Goal: Check status

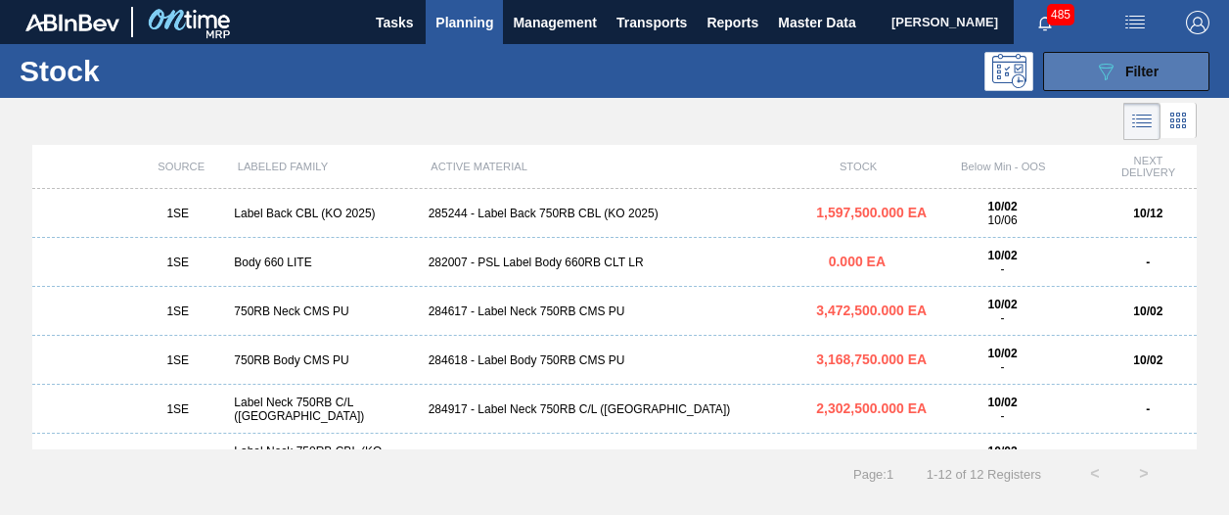
click at [1123, 79] on div "089F7B8B-B2A5-4AFE-B5C0-19BA573D28AC Filter" at bounding box center [1126, 71] width 65 height 23
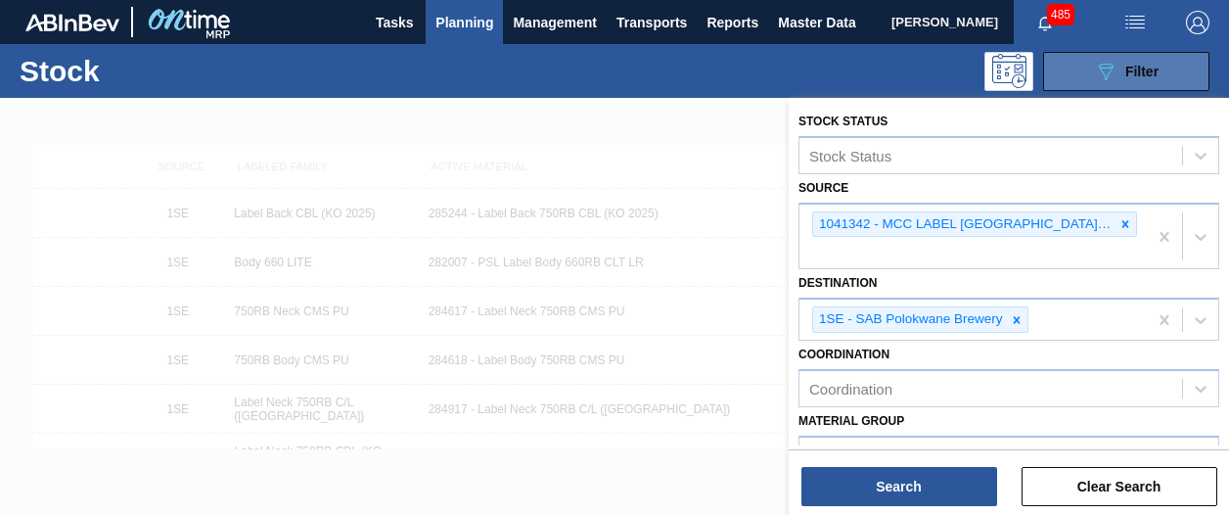
click at [1123, 79] on div "089F7B8B-B2A5-4AFE-B5C0-19BA573D28AC Filter" at bounding box center [1126, 71] width 65 height 23
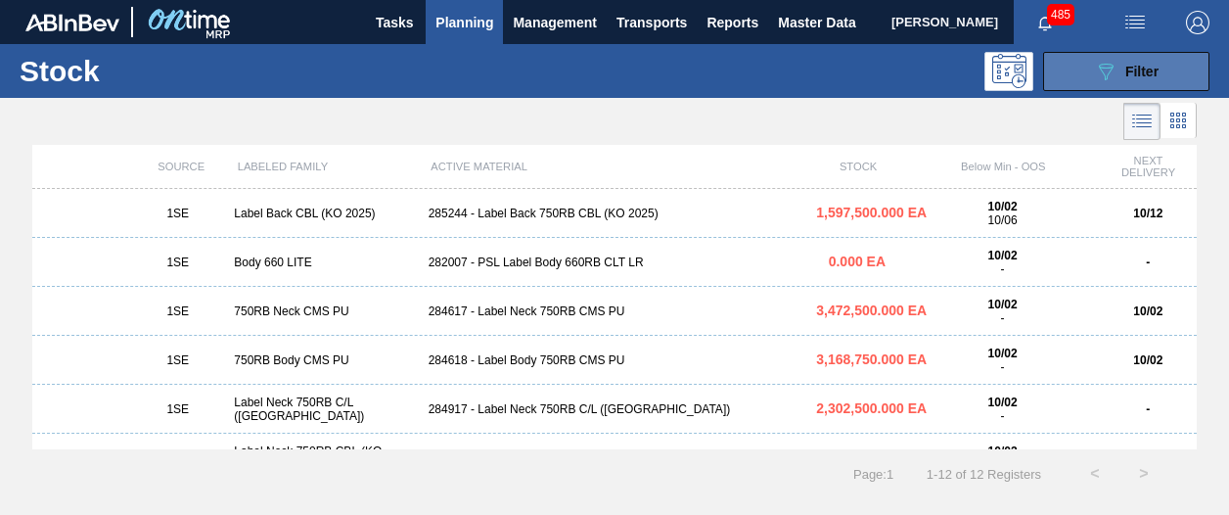
click at [1123, 79] on div "089F7B8B-B2A5-4AFE-B5C0-19BA573D28AC Filter" at bounding box center [1126, 71] width 65 height 23
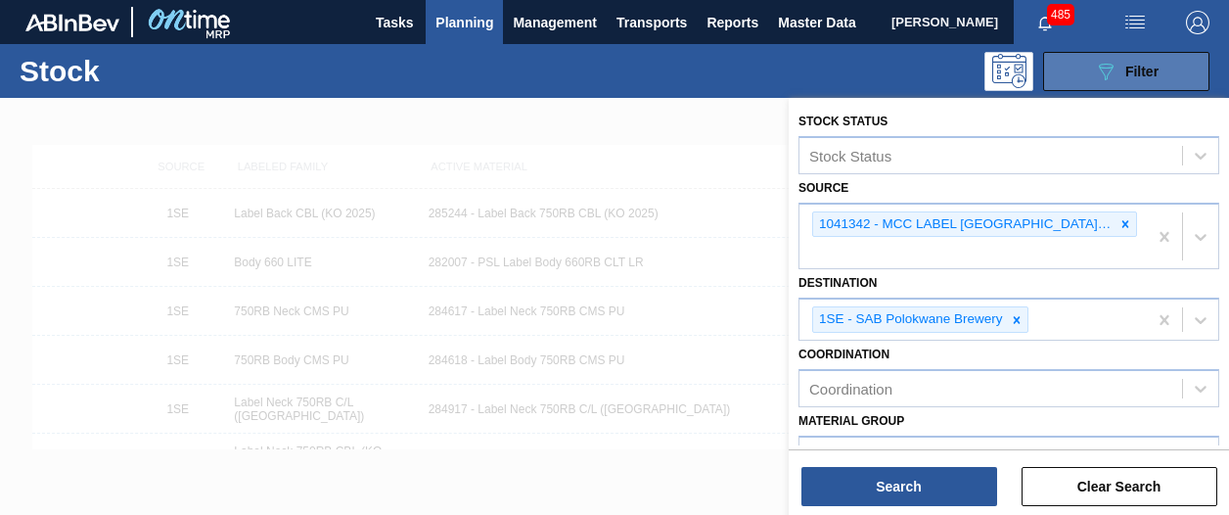
click at [1123, 79] on div "089F7B8B-B2A5-4AFE-B5C0-19BA573D28AC Filter" at bounding box center [1126, 71] width 65 height 23
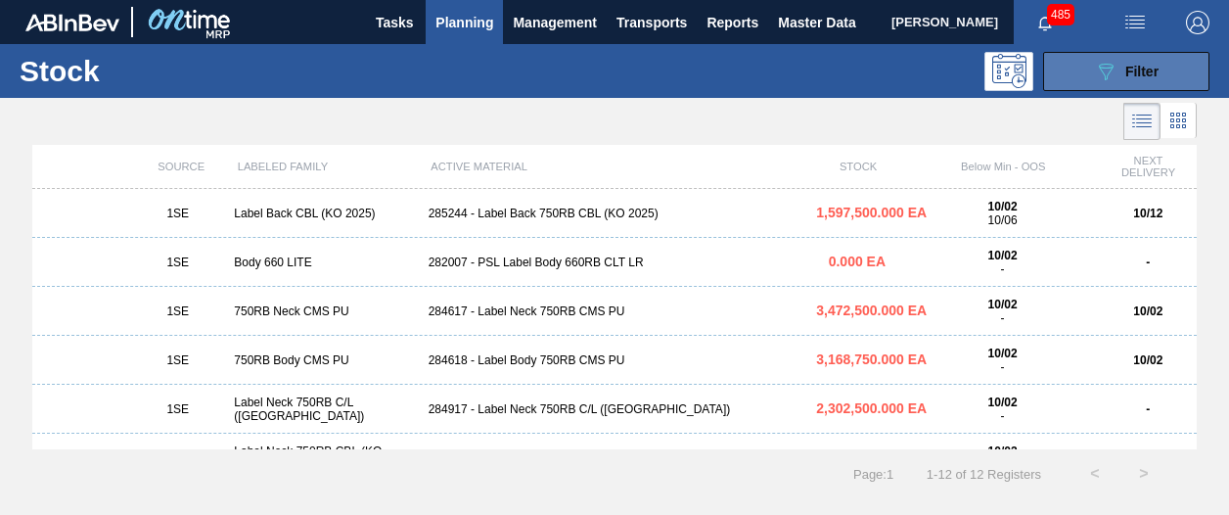
click at [1123, 79] on div "089F7B8B-B2A5-4AFE-B5C0-19BA573D28AC Filter" at bounding box center [1126, 71] width 65 height 23
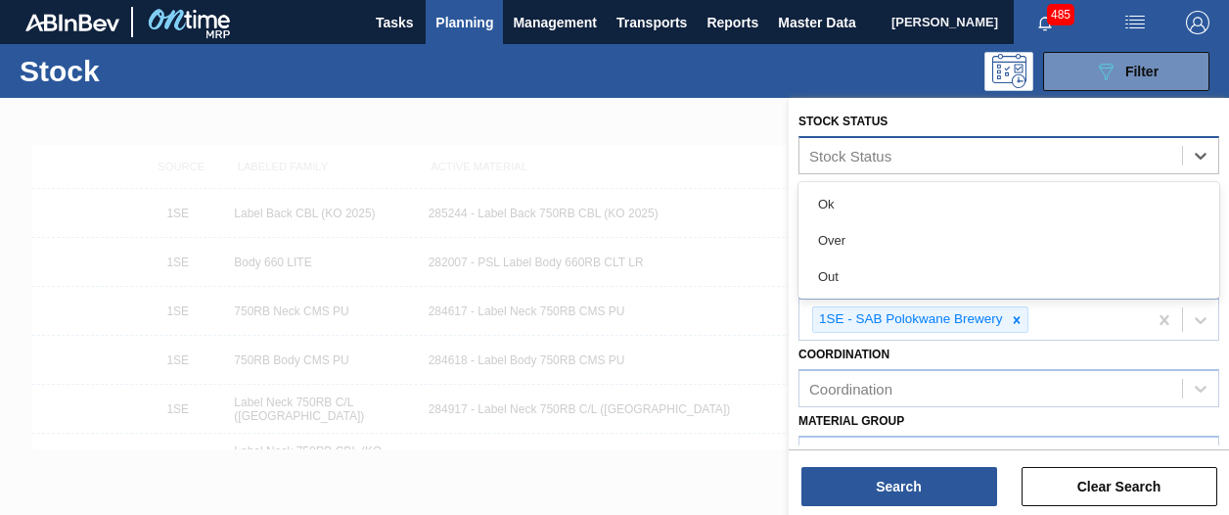
click at [1007, 151] on div "Stock Status" at bounding box center [990, 155] width 382 height 28
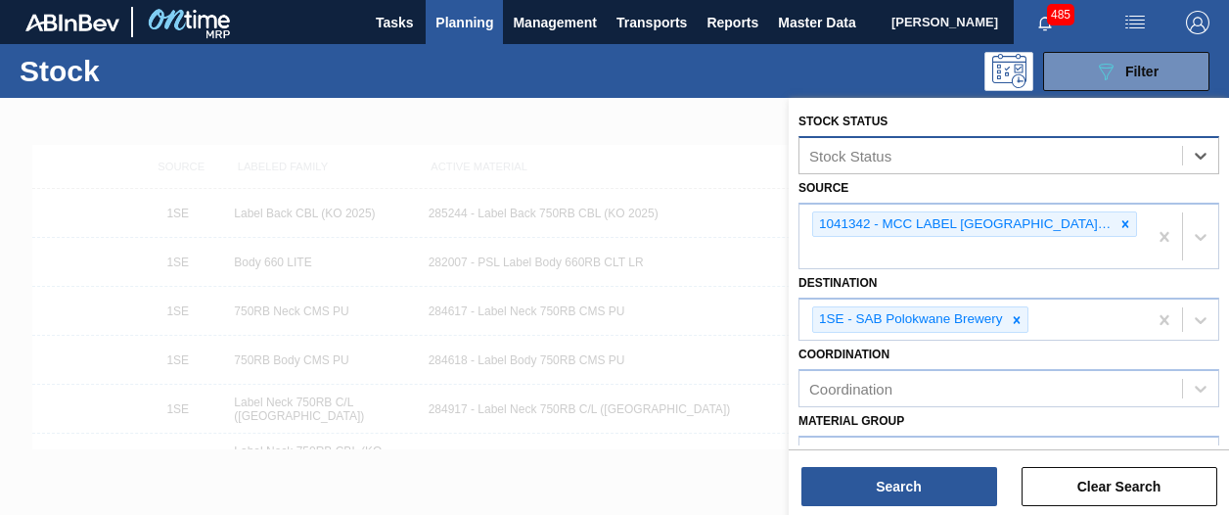
click at [1007, 151] on div "Stock Status" at bounding box center [990, 155] width 382 height 28
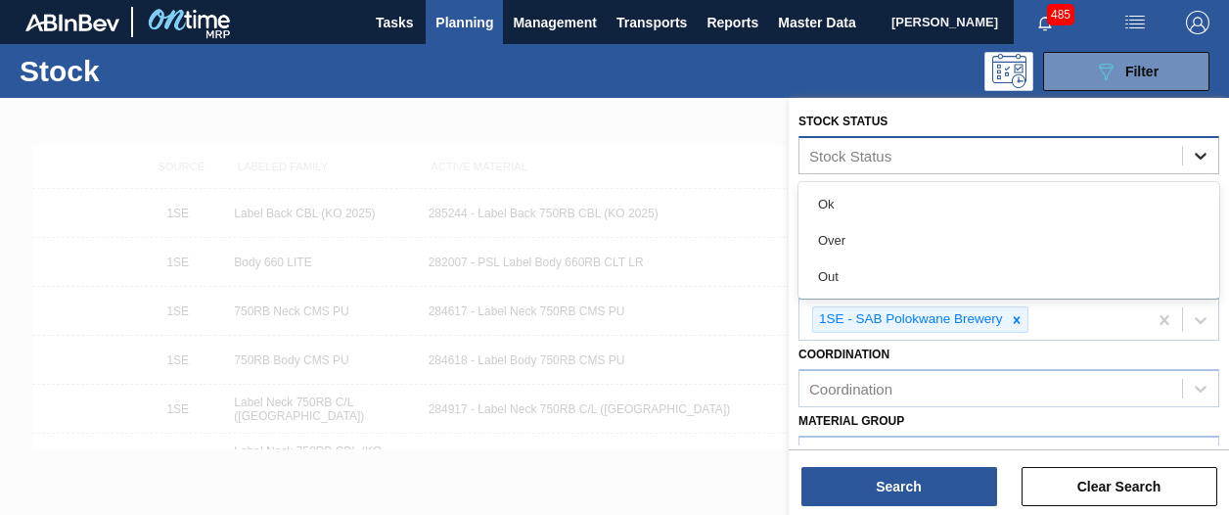
click at [1199, 155] on icon at bounding box center [1200, 156] width 12 height 7
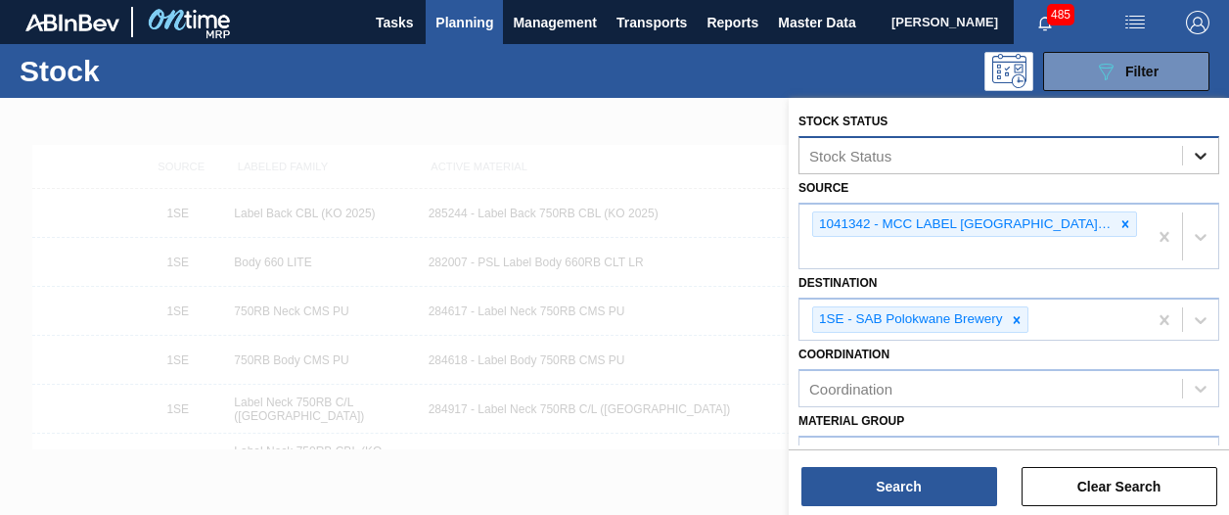
click at [1199, 155] on icon at bounding box center [1200, 156] width 12 height 7
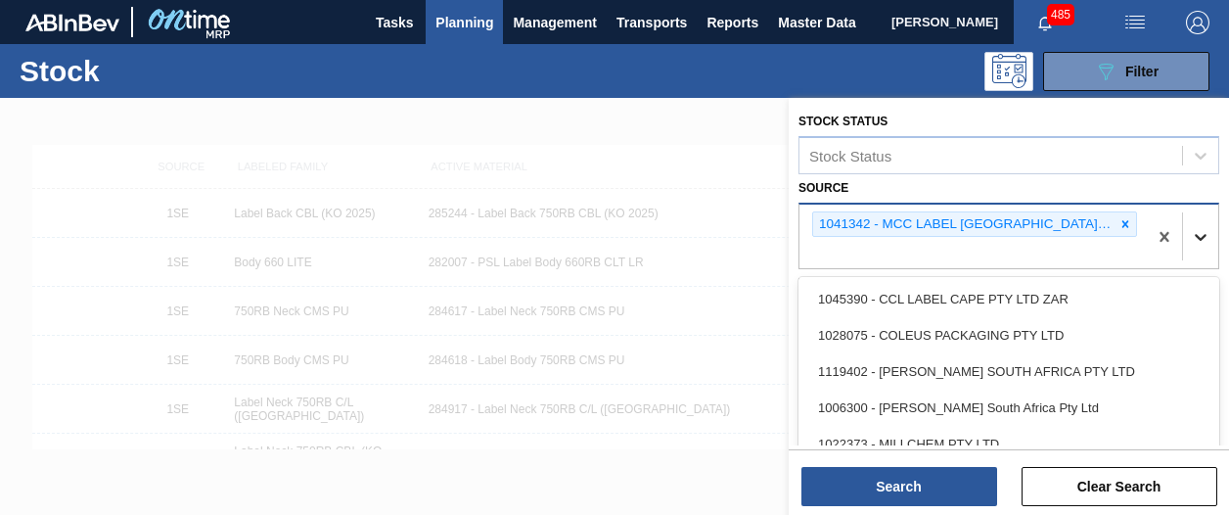
click at [1196, 227] on icon at bounding box center [1200, 237] width 20 height 20
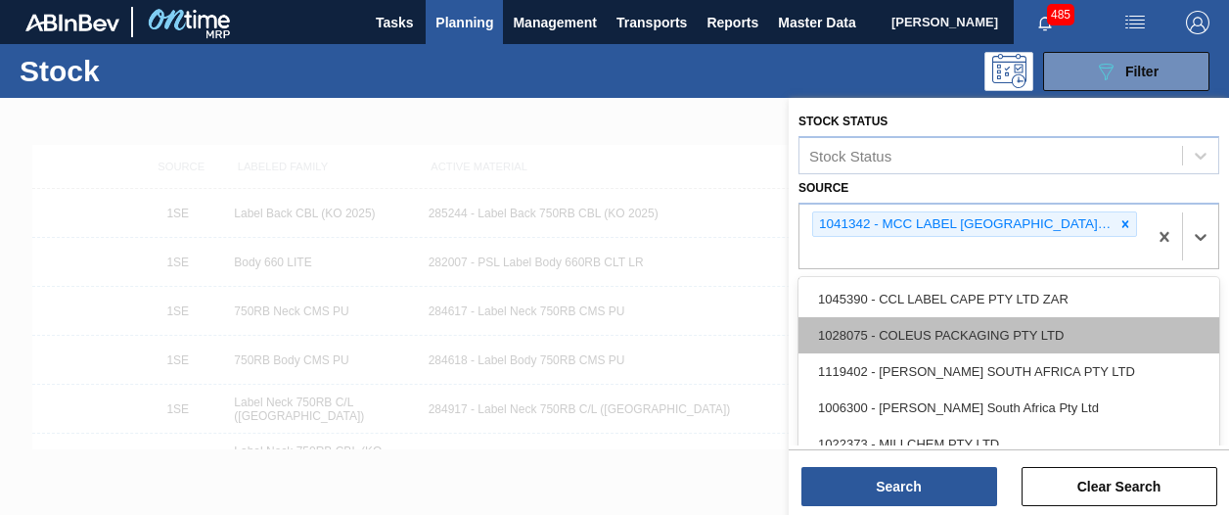
click at [1018, 320] on div "1028075 - COLEUS PACKAGING PTY LTD" at bounding box center [1008, 335] width 421 height 36
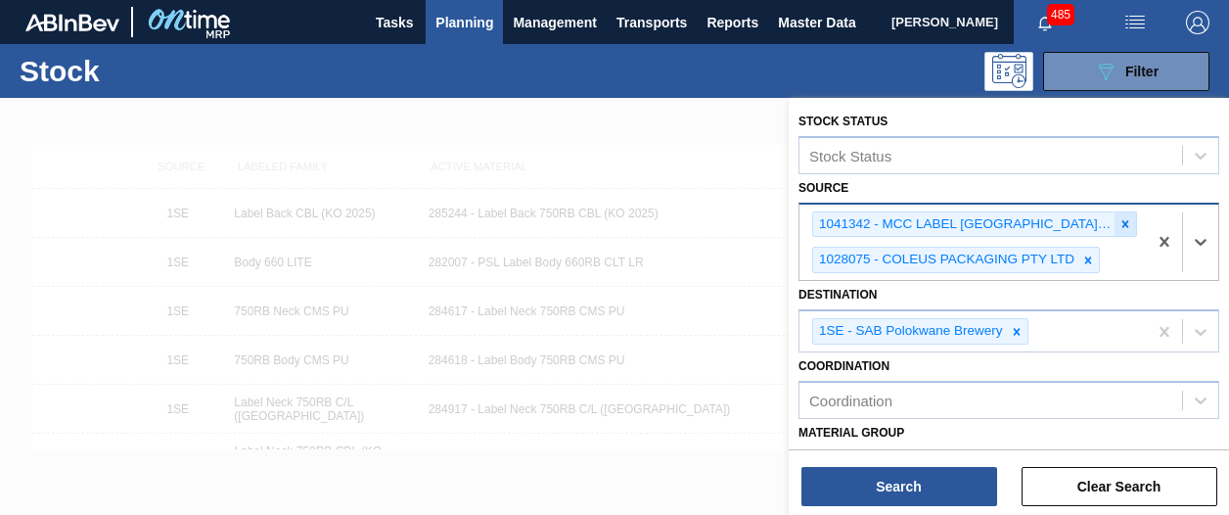
click at [1125, 229] on icon at bounding box center [1125, 224] width 14 height 14
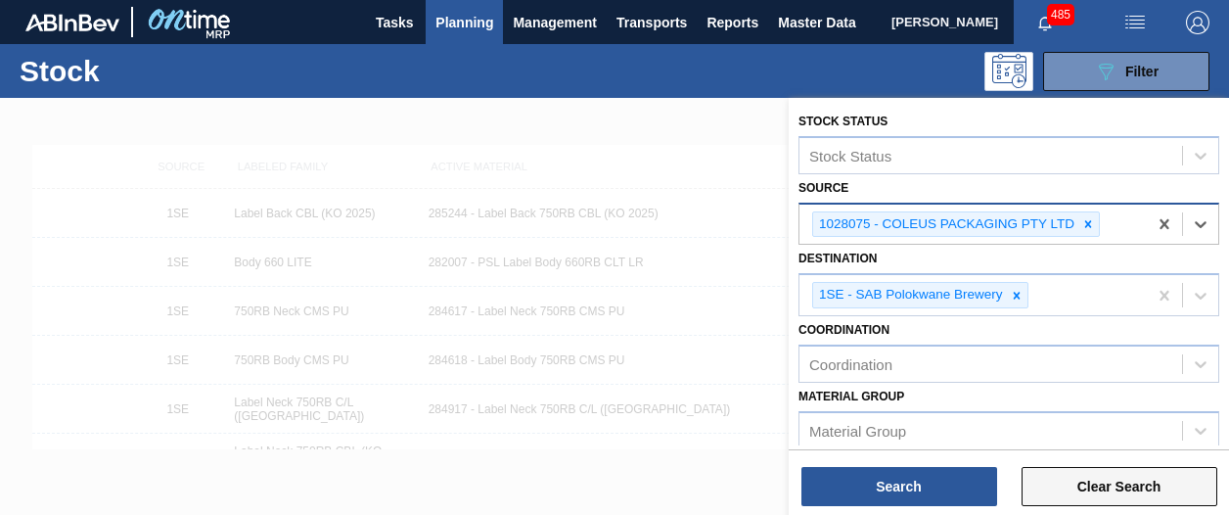
click at [1129, 488] on button "Clear Search" at bounding box center [1119, 486] width 196 height 39
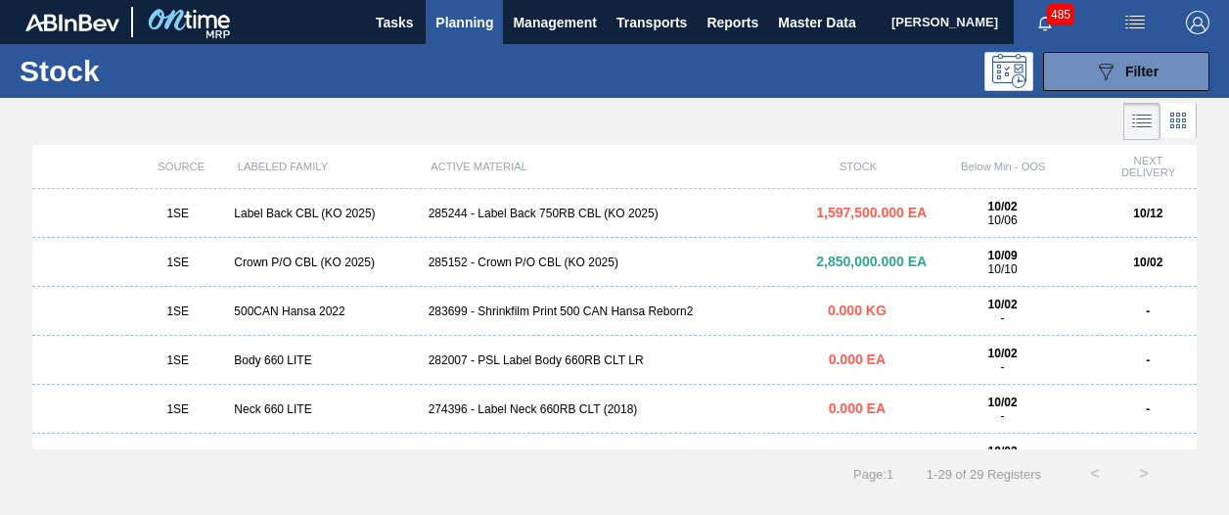
click at [1010, 457] on div "Page : 1 1 - 29 of 29 Registers < >" at bounding box center [584, 473] width 1168 height 49
click at [567, 262] on div "285152 - Crown P/O CBL (KO 2025)" at bounding box center [615, 262] width 388 height 14
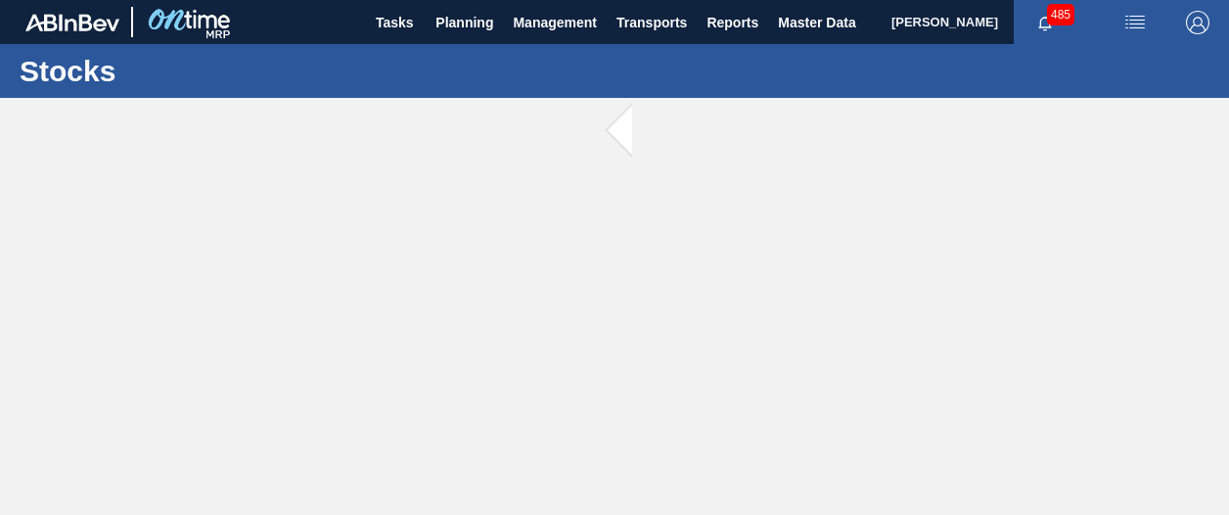
click at [567, 262] on main "Tasks Planning Management Transports Reports Master Data [PERSON_NAME] 485 Mark…" at bounding box center [614, 257] width 1229 height 515
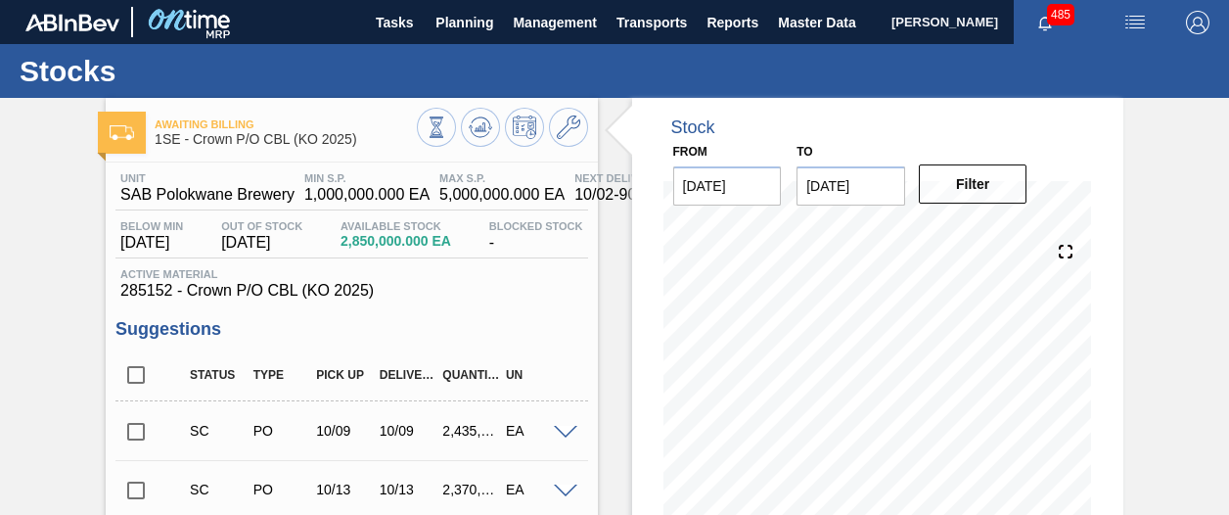
click at [1174, 365] on div "Awaiting Billing 1SE - Crown P/O CBL (KO 2025) Unit SAB Polokwane Brewery MIN S…" at bounding box center [614, 476] width 1229 height 757
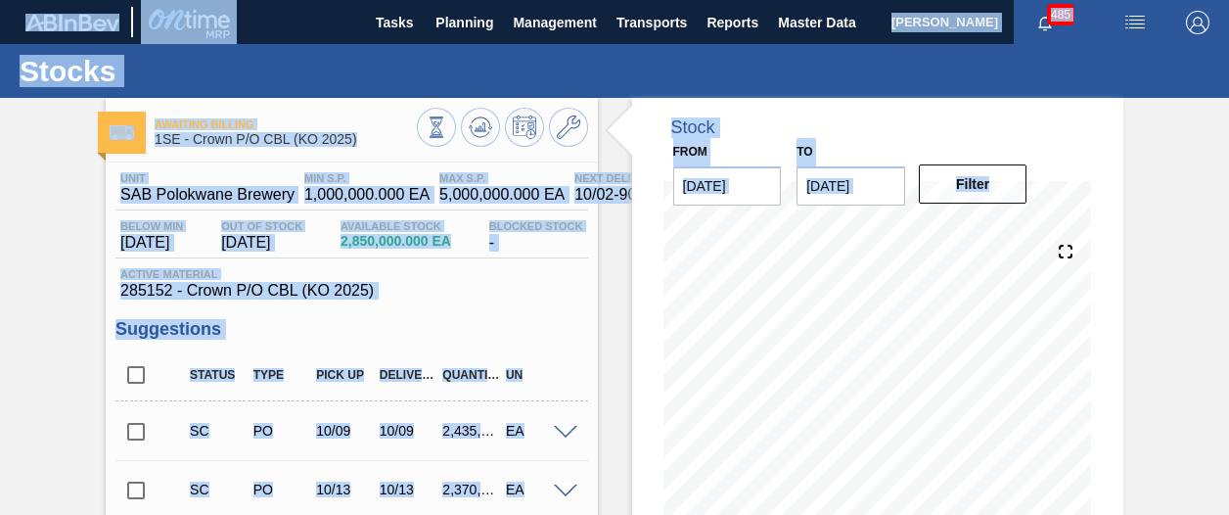
drag, startPoint x: 1225, startPoint y: 289, endPoint x: 1228, endPoint y: 313, distance: 24.6
click at [1228, 0] on html "Tasks Planning Management Transports Reports Master Data [PERSON_NAME] 485 Mark…" at bounding box center [614, 0] width 1229 height 0
drag, startPoint x: 1228, startPoint y: 313, endPoint x: 1191, endPoint y: 365, distance: 63.2
click at [1191, 365] on div "Awaiting Billing 1SE - Crown P/O CBL (KO 2025) Unit SAB Polokwane Brewery MIN S…" at bounding box center [614, 476] width 1229 height 757
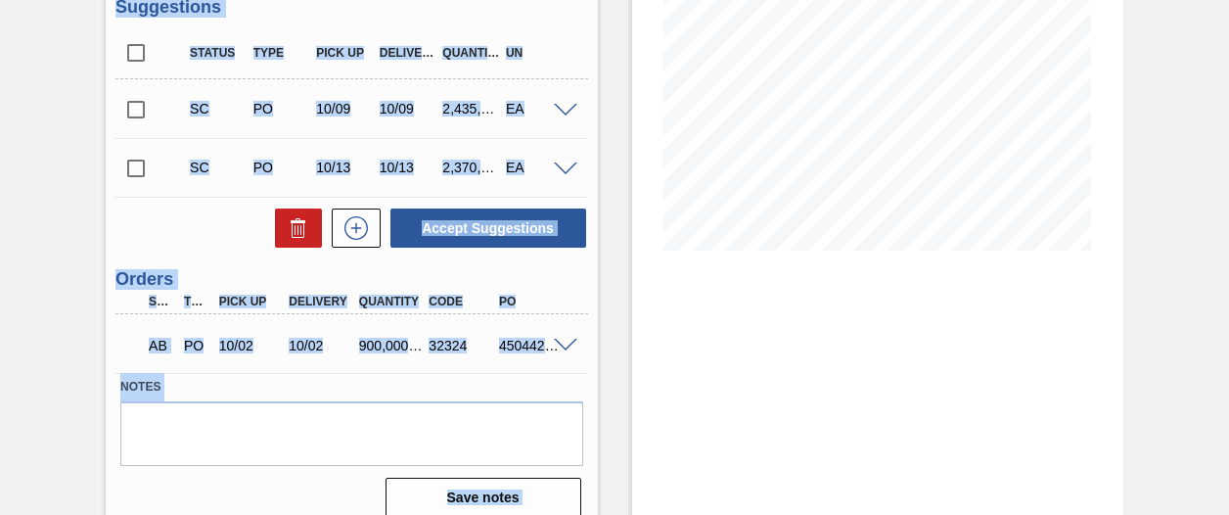
scroll to position [342, 0]
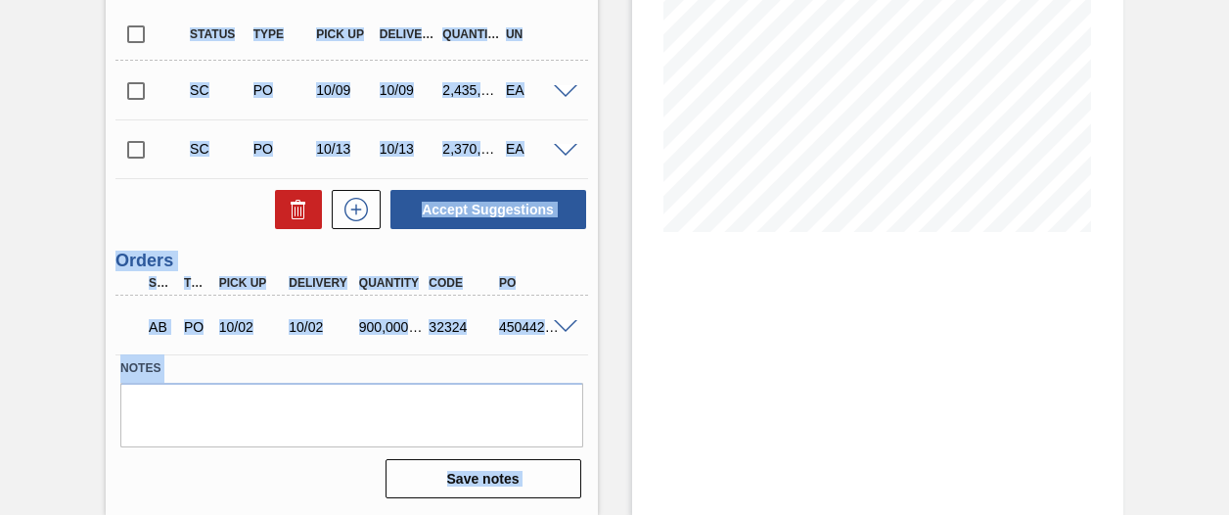
click at [839, 351] on div "Stock From [DATE] to [DATE] Filter 10/16 Stock Projection 1,902,605 SAP Plannin…" at bounding box center [877, 135] width 491 height 757
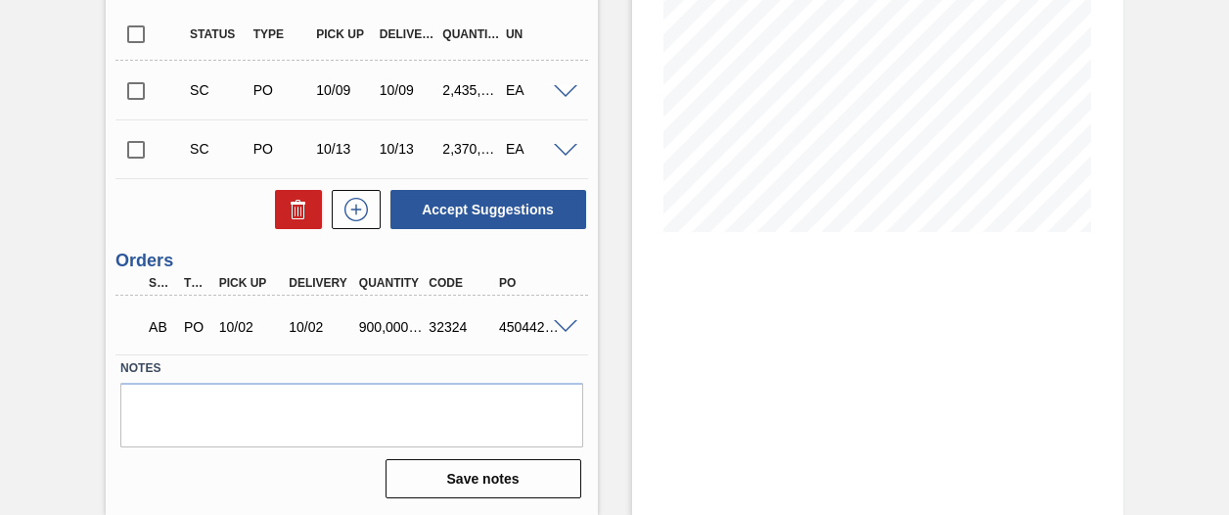
click at [561, 328] on span at bounding box center [565, 327] width 23 height 15
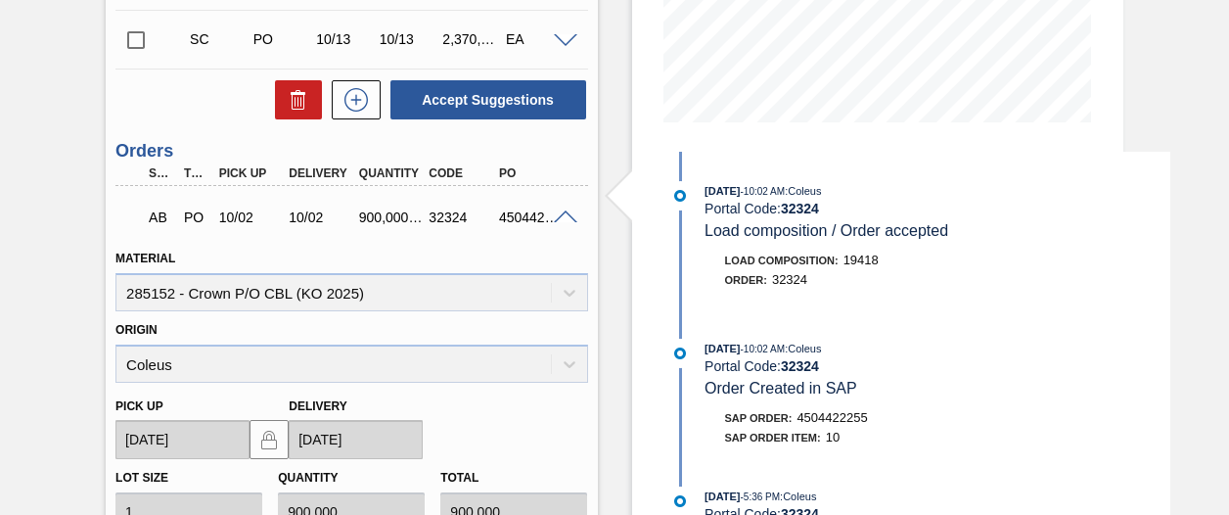
scroll to position [467, 0]
